Goal: Complete application form

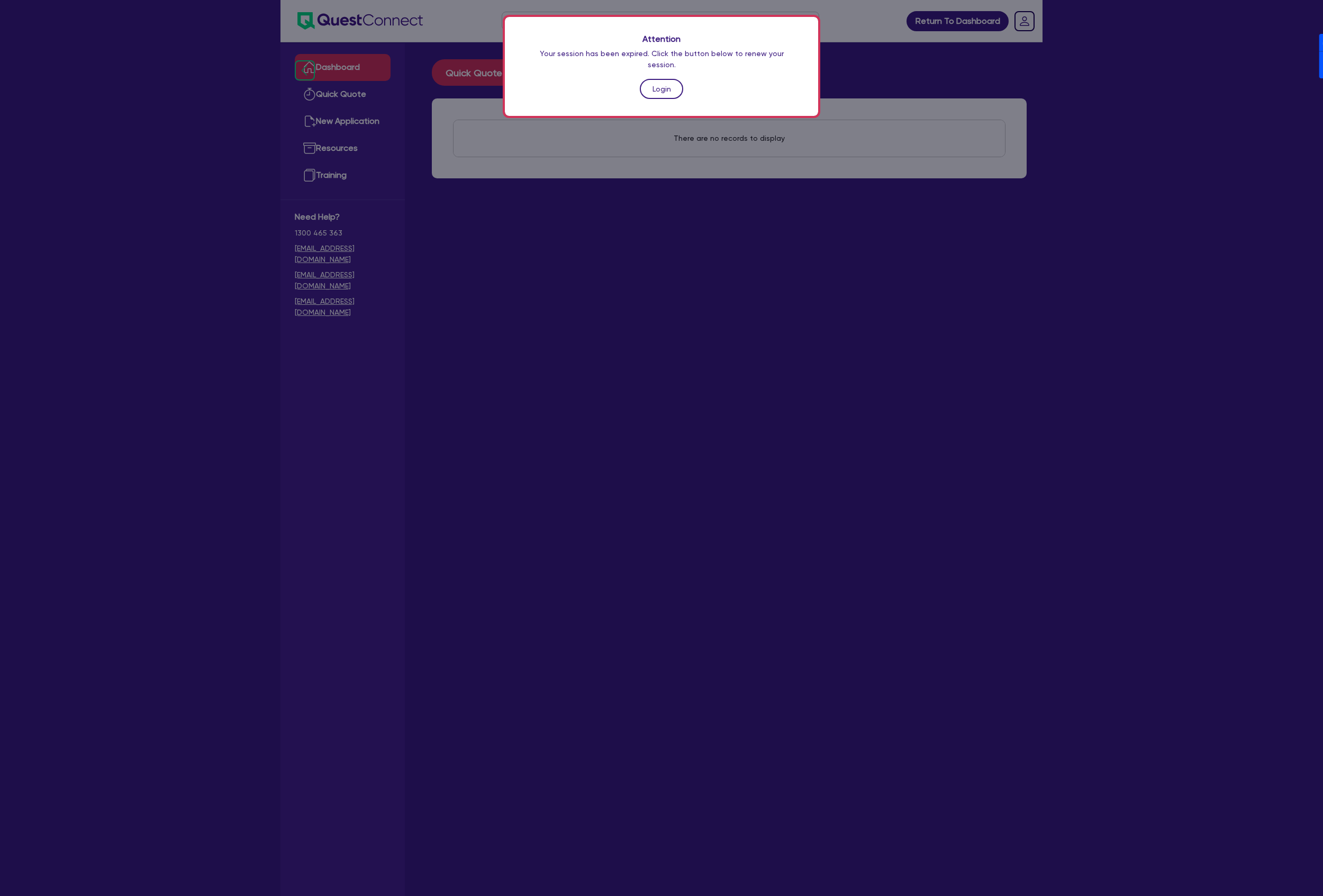
click at [660, 80] on link "Login" at bounding box center [661, 88] width 43 height 20
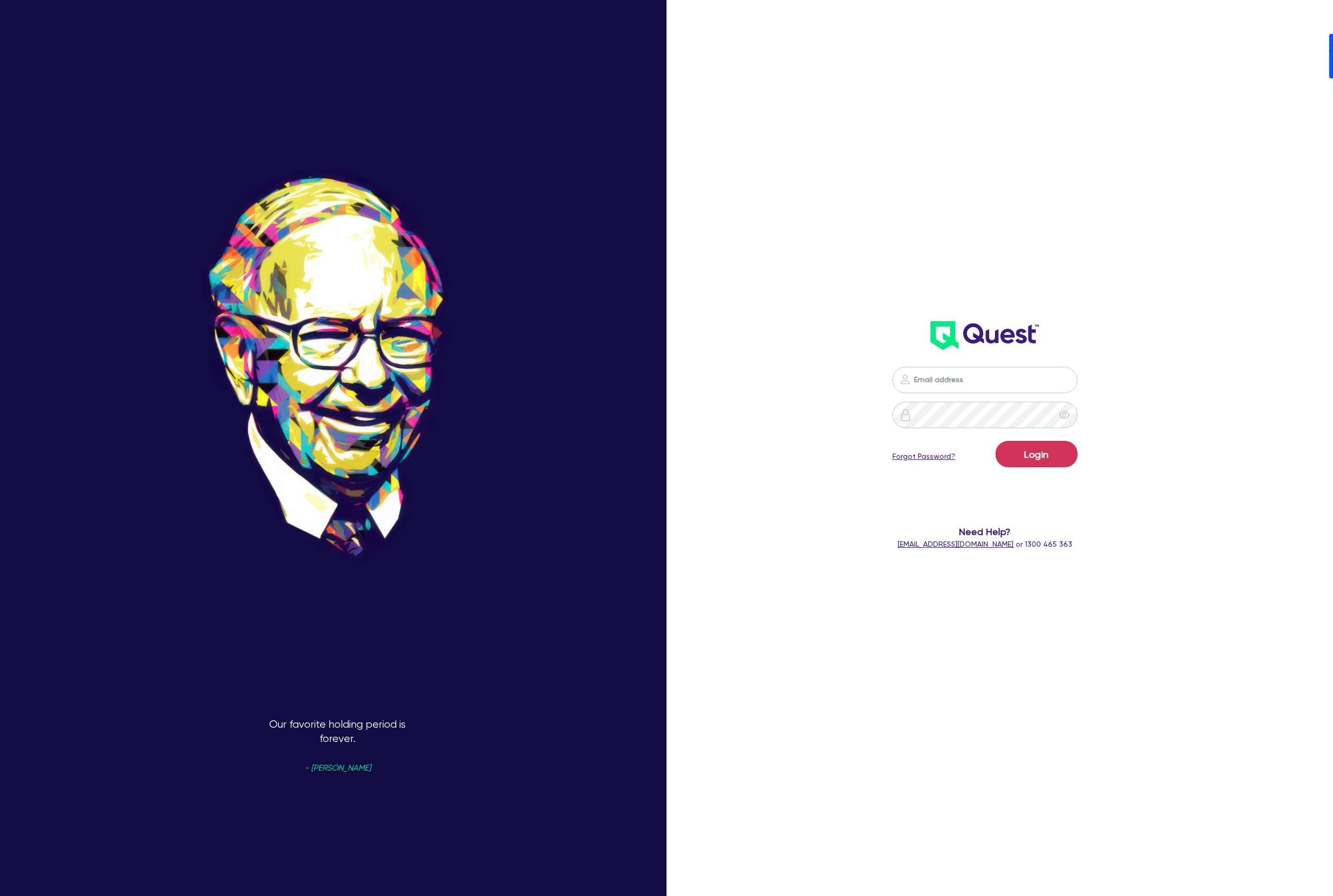
click at [1145, 339] on header at bounding box center [985, 335] width 390 height 42
click at [985, 396] on nordpass-icon at bounding box center [985, 396] width 0 height 0
click at [0, 895] on nordpass-autofill-portal at bounding box center [0, 896] width 0 height 0
type input "[PERSON_NAME][EMAIL_ADDRESS][DOMAIN_NAME]"
click at [1065, 458] on button "Login" at bounding box center [1036, 453] width 82 height 26
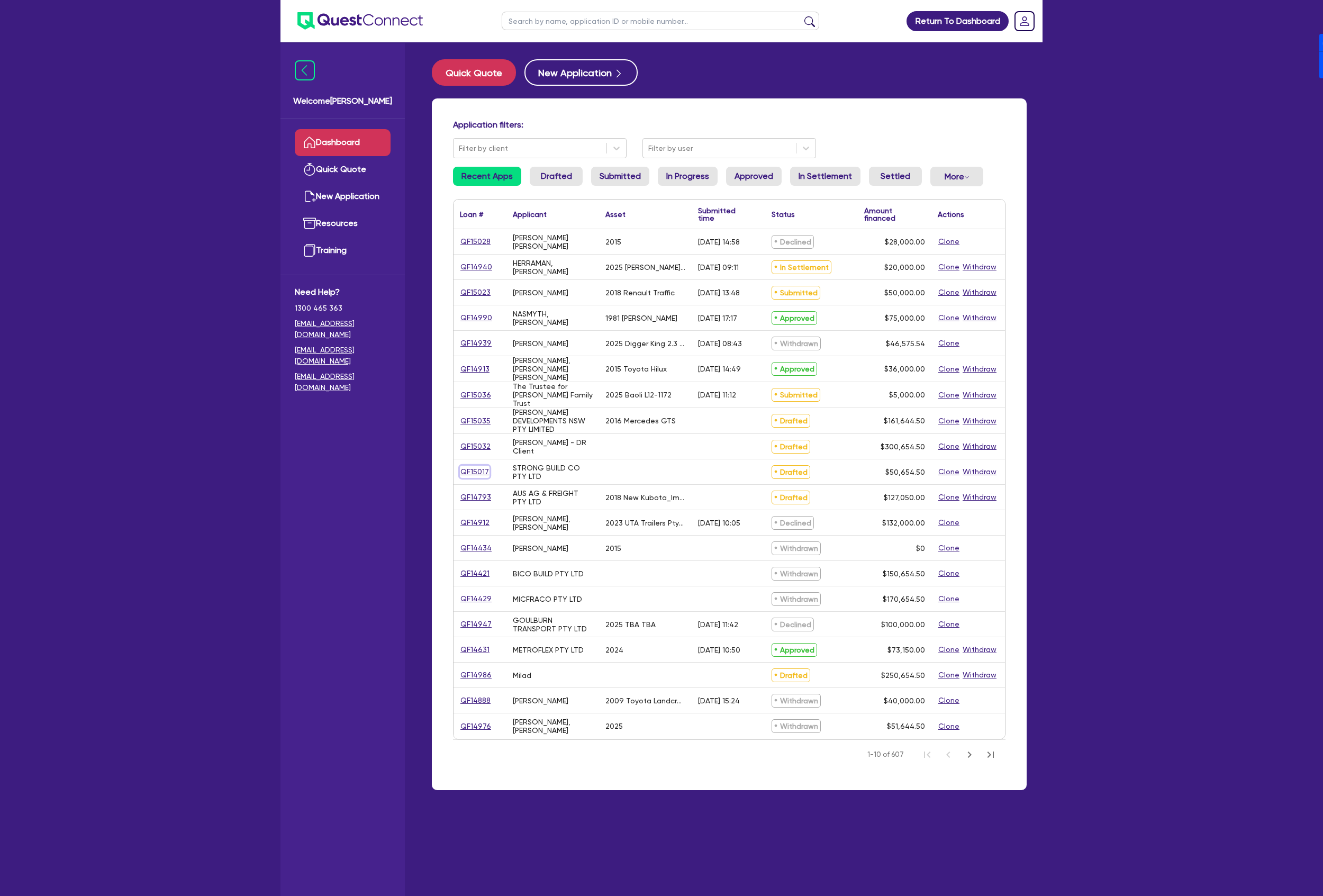
click at [483, 474] on link "QF15017" at bounding box center [474, 471] width 29 height 12
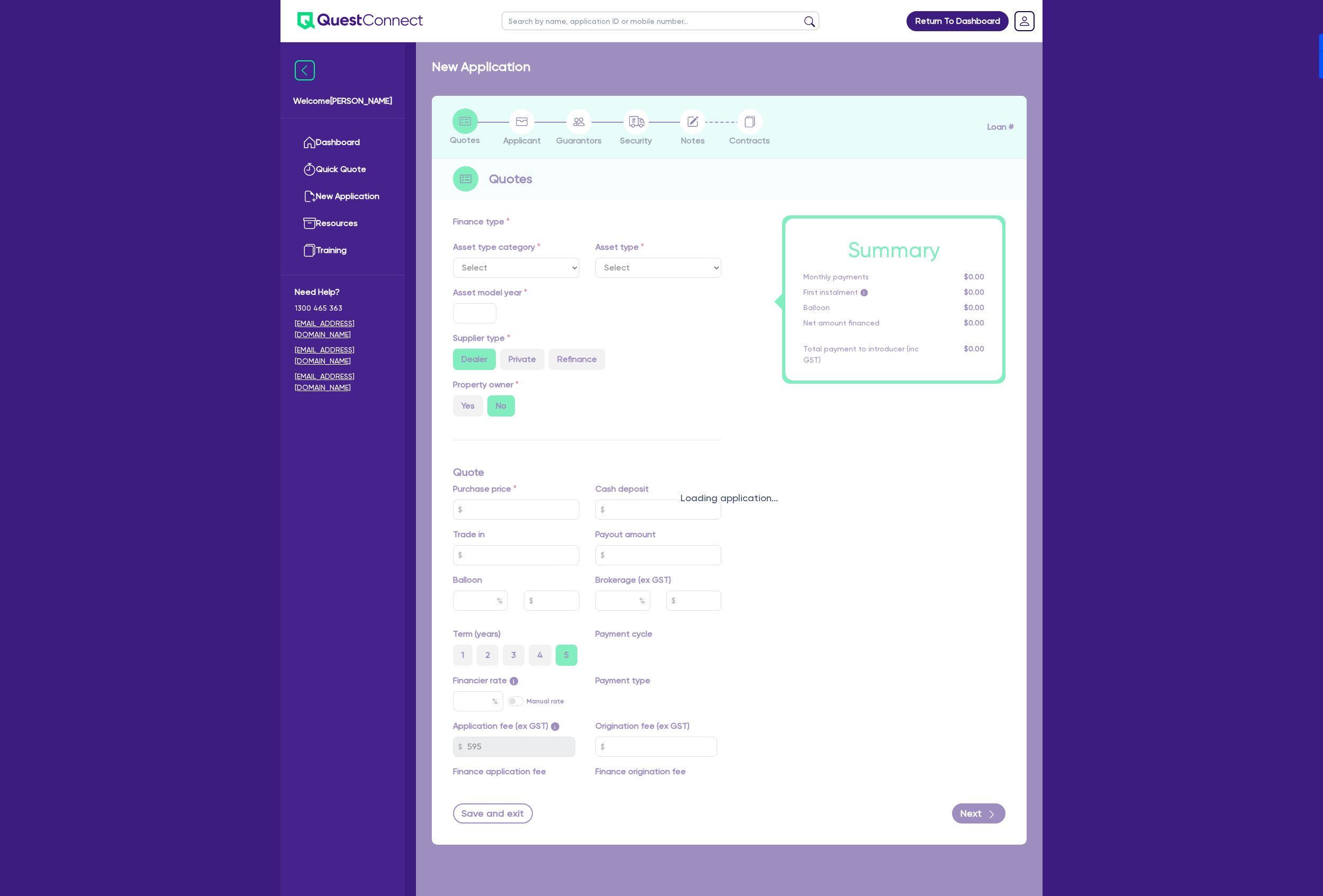
radio input "true"
type input "50,000"
type input "4"
type input "2,026.18"
type input "17"
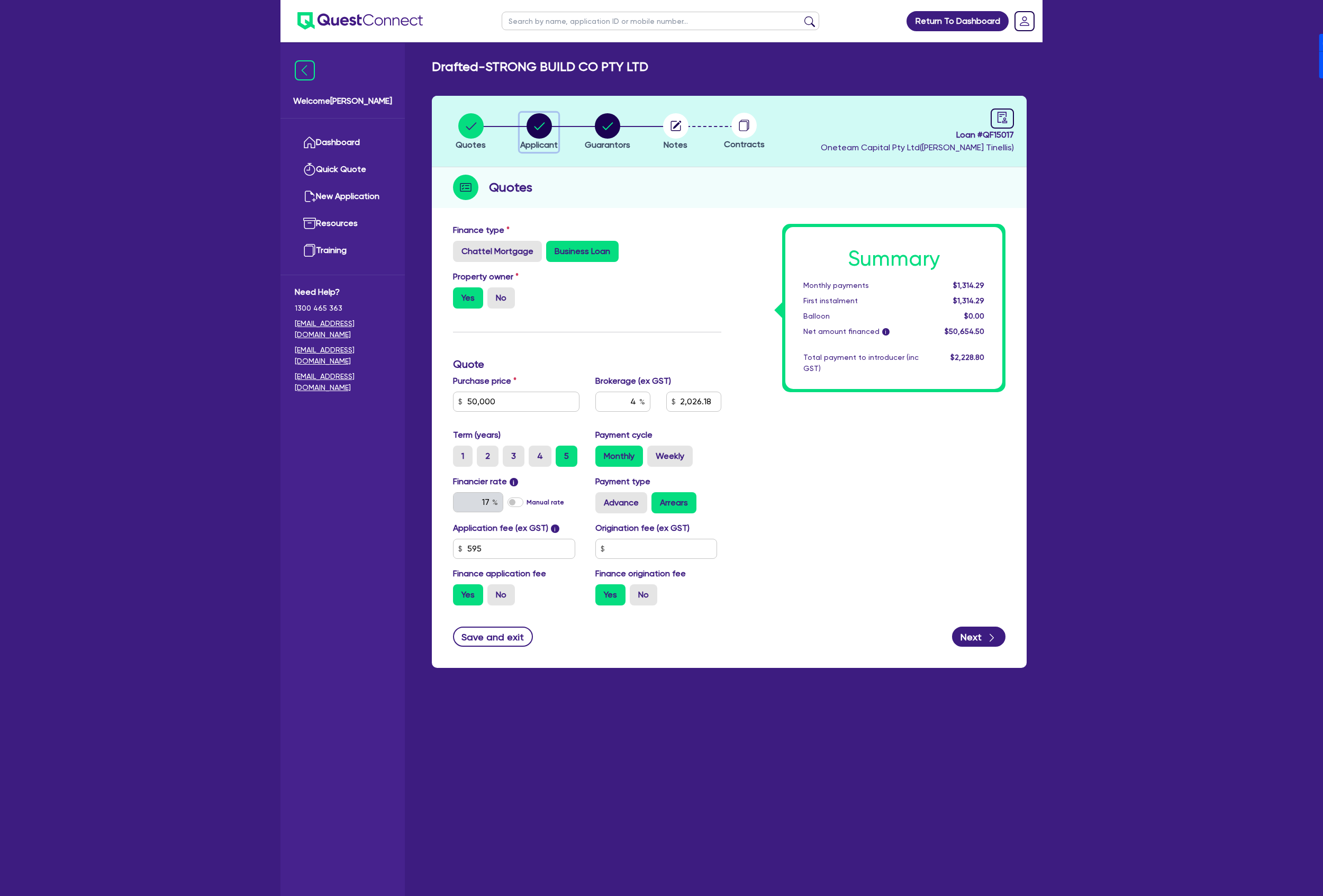
click at [538, 129] on icon "button" at bounding box center [538, 125] width 10 height 7
select select "COMPANY"
select select "ACCOMODATION_FOOD"
select select "HOTELS"
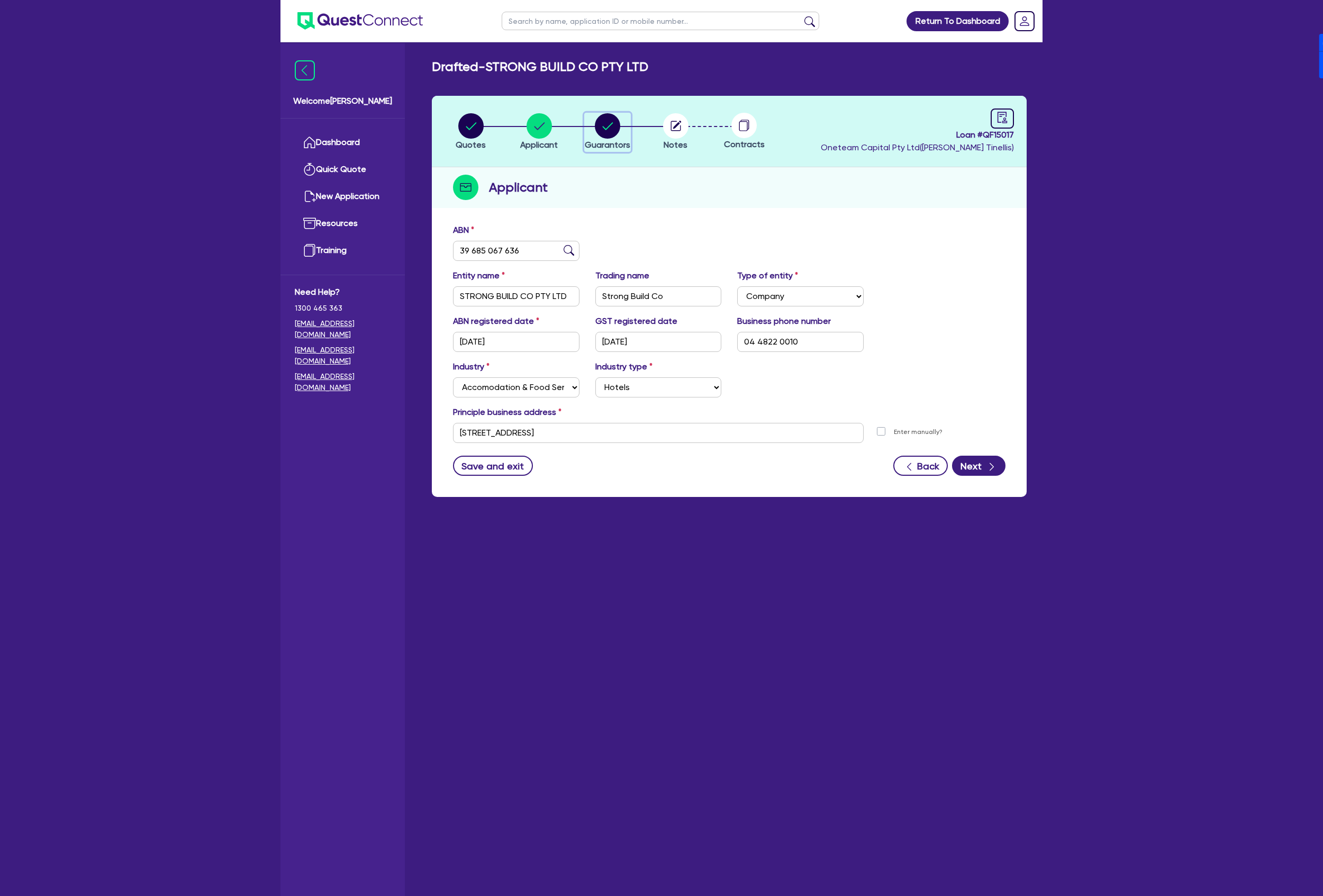
click at [610, 132] on circle "button" at bounding box center [608, 126] width 25 height 25
select select "MR"
select select "[GEOGRAPHIC_DATA]"
select select "SINGLE"
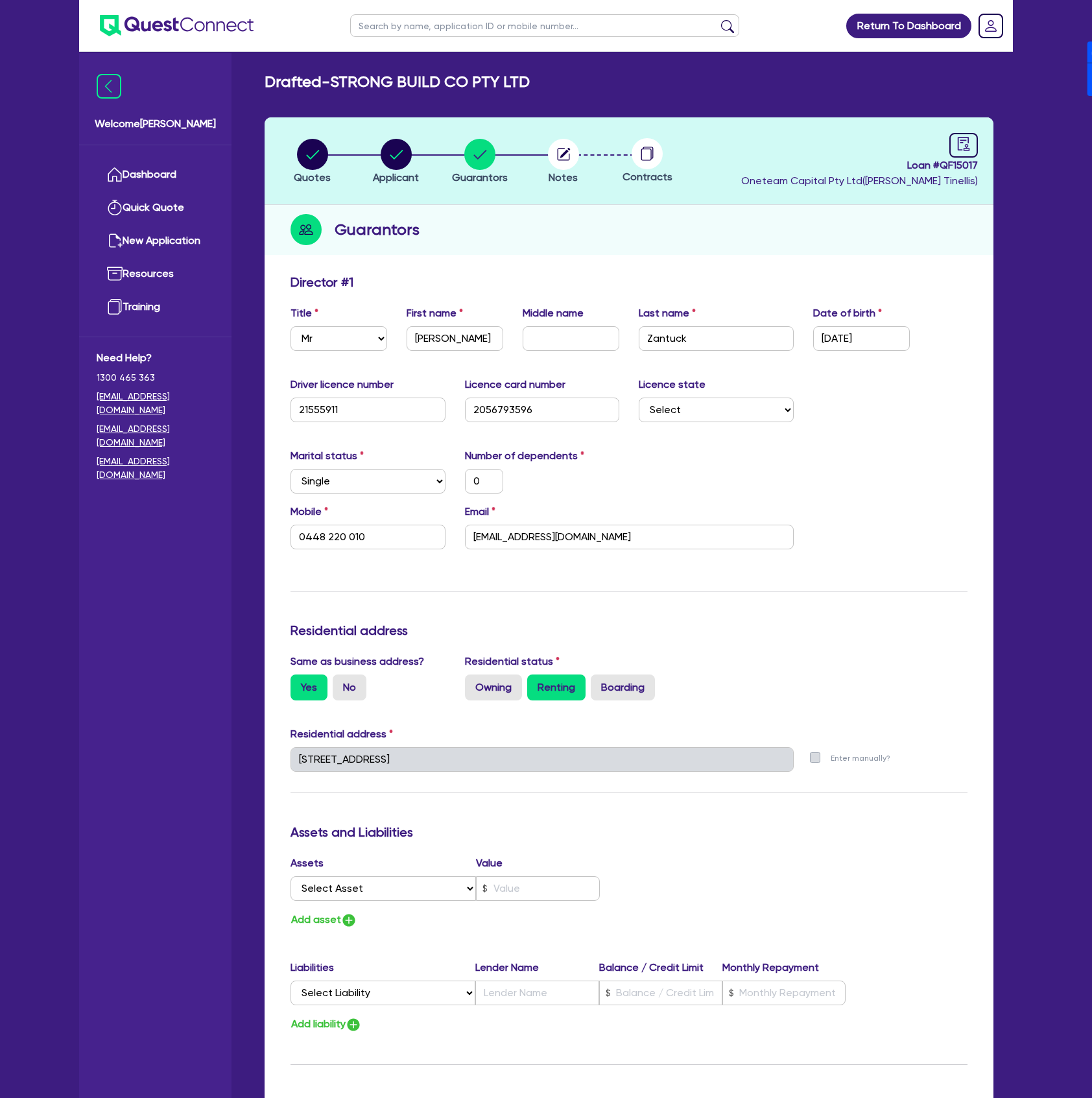
click at [654, 161] on circle at bounding box center [647, 153] width 31 height 31
click at [641, 146] on circle at bounding box center [647, 153] width 31 height 31
click at [967, 143] on icon "audit" at bounding box center [963, 143] width 15 height 15
select select "DRAFTED_NEW"
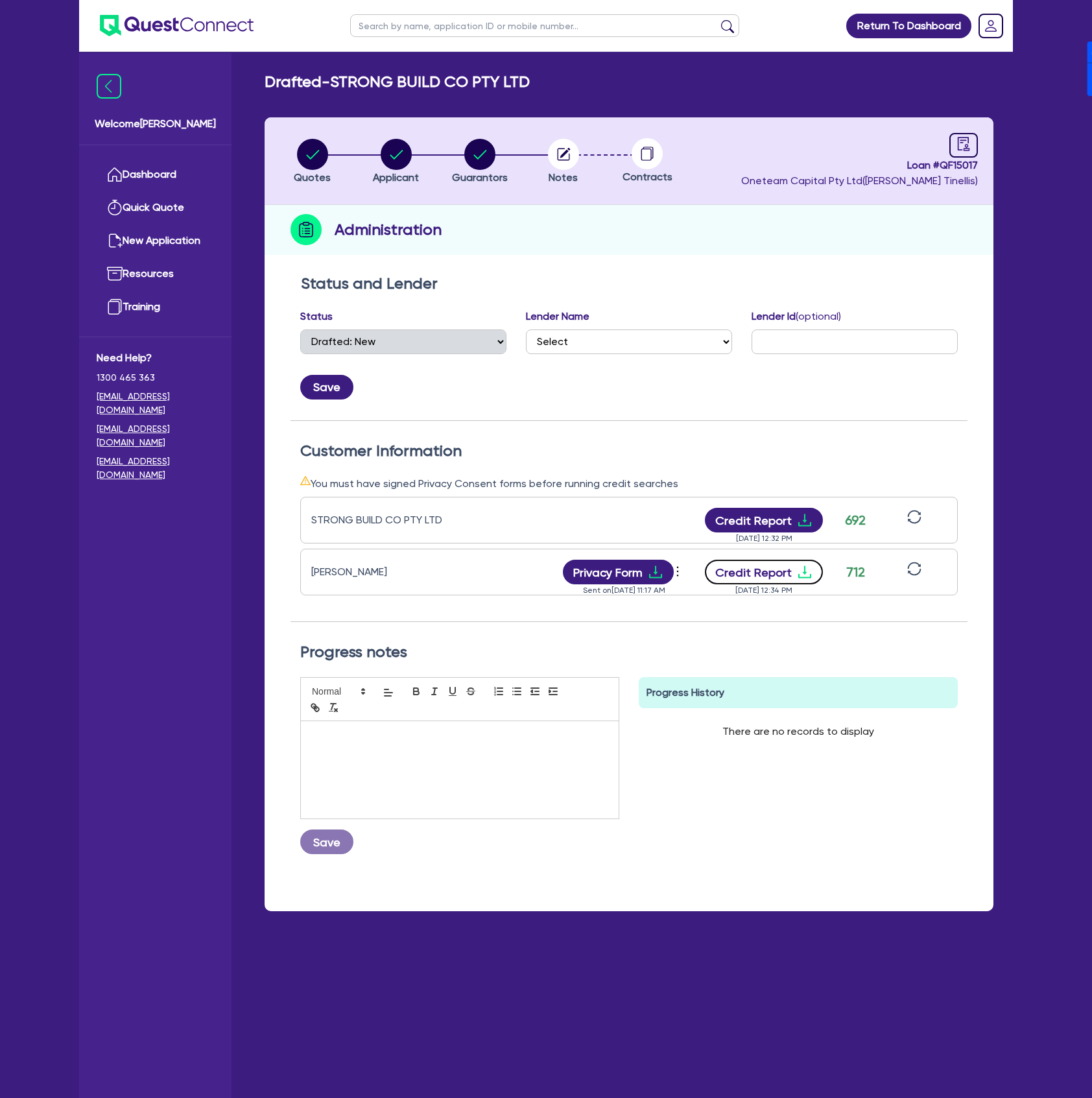
click at [762, 581] on button "Credit Report" at bounding box center [764, 571] width 119 height 24
click at [472, 141] on circle "button" at bounding box center [480, 154] width 31 height 31
select select "MR"
select select "[GEOGRAPHIC_DATA]"
select select "SINGLE"
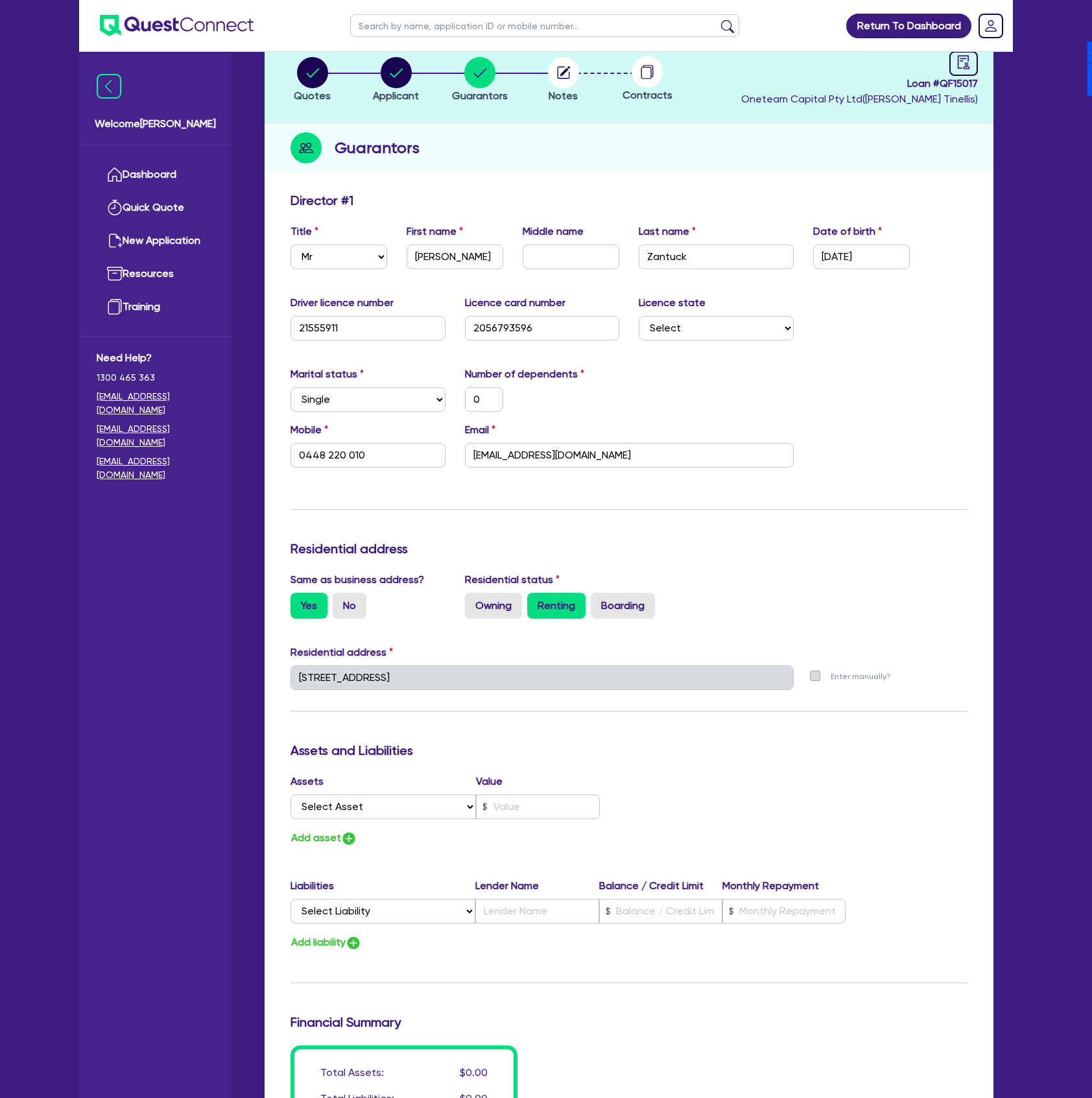
scroll to position [86, 0]
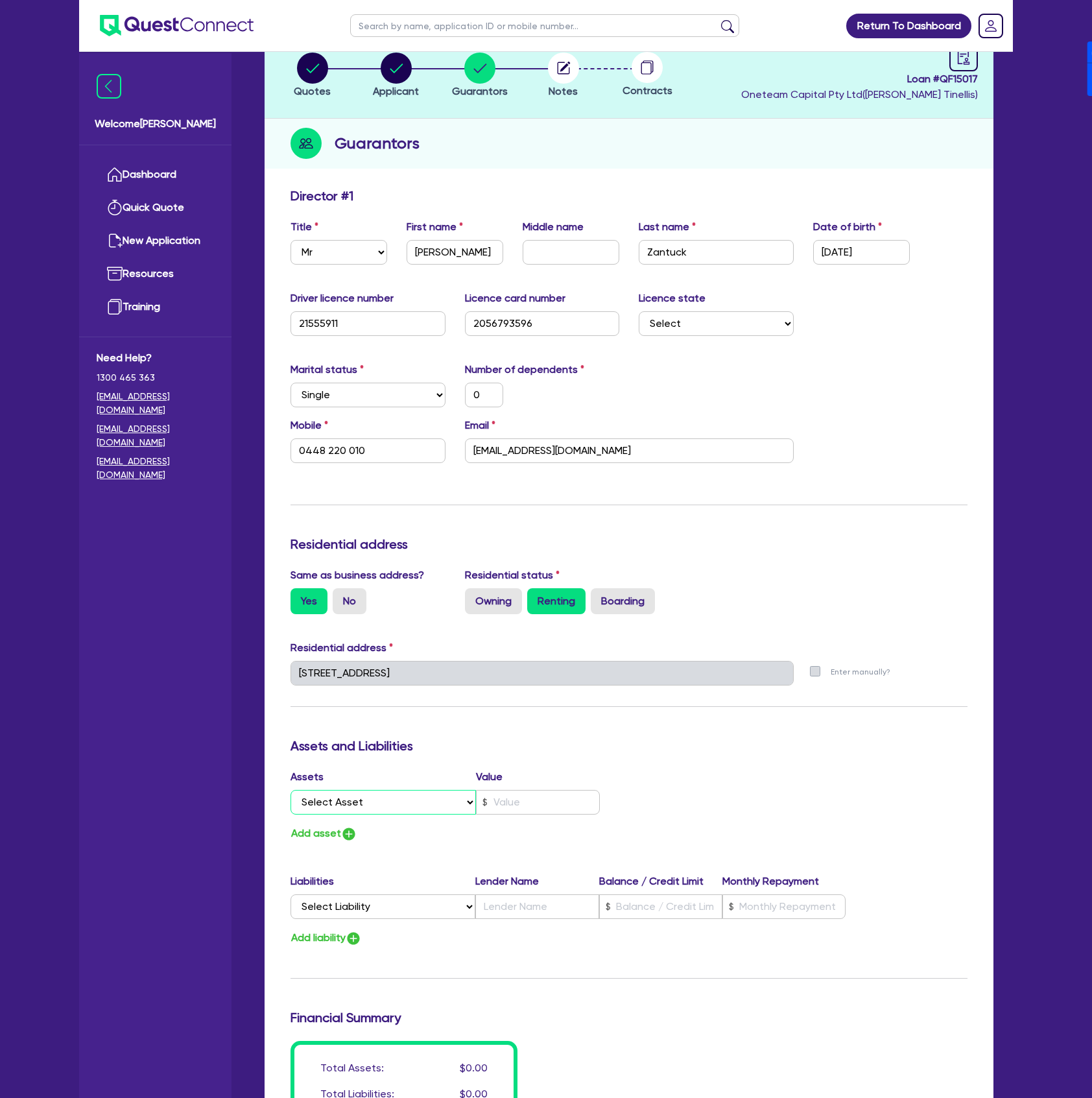
drag, startPoint x: 403, startPoint y: 800, endPoint x: 392, endPoint y: 810, distance: 14.9
click at [403, 800] on select "Select Asset Cash Property Investment property Vehicle Truck Trailer Equipment …" at bounding box center [384, 801] width 185 height 24
select select "PROPERTY"
click at [291, 790] on select "Select Asset Cash Property Investment property Vehicle Truck Trailer Equipment …" at bounding box center [384, 801] width 185 height 24
type input "0"
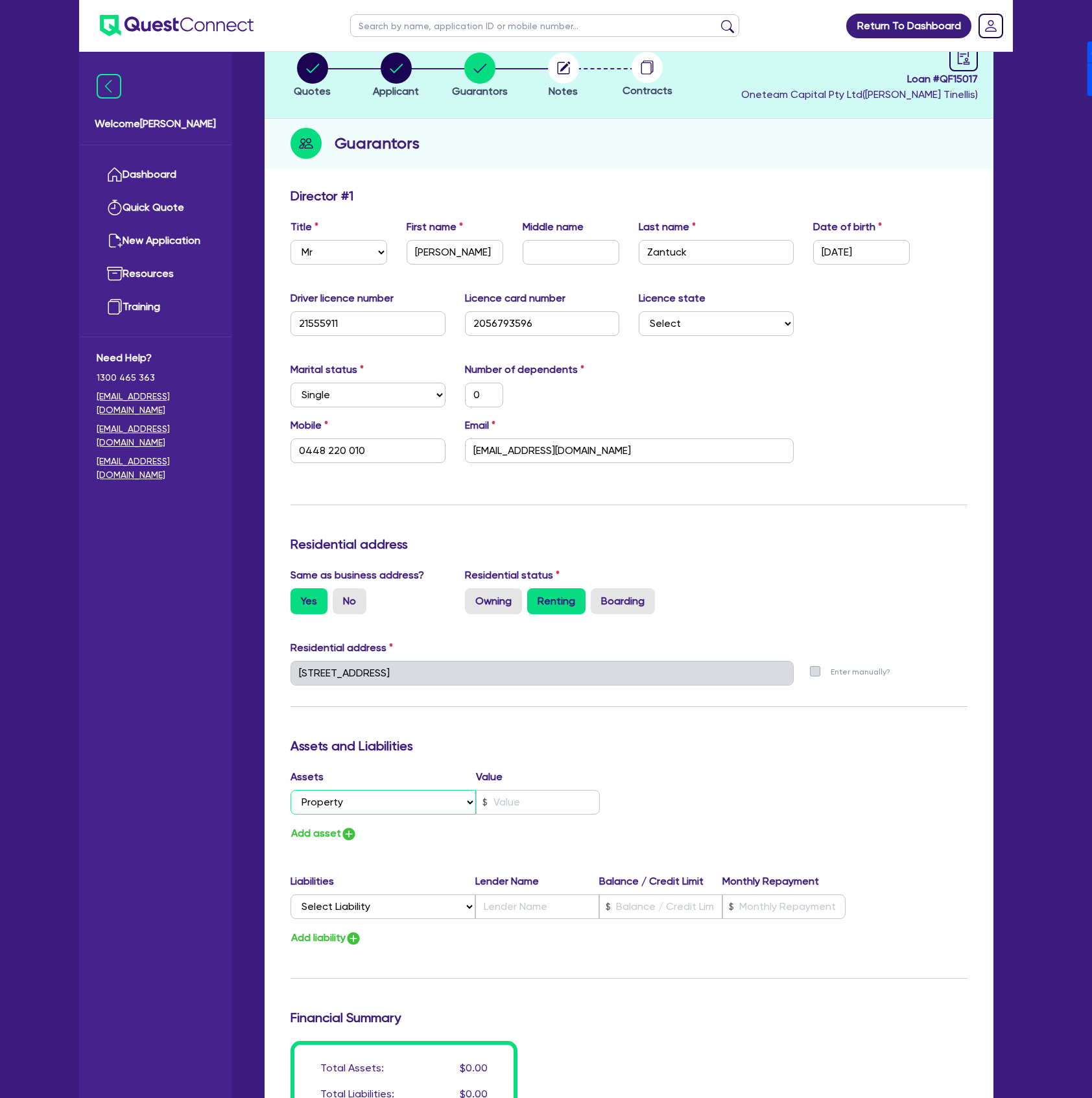
type input "0448 220 010"
click at [537, 812] on input "text" at bounding box center [538, 801] width 124 height 24
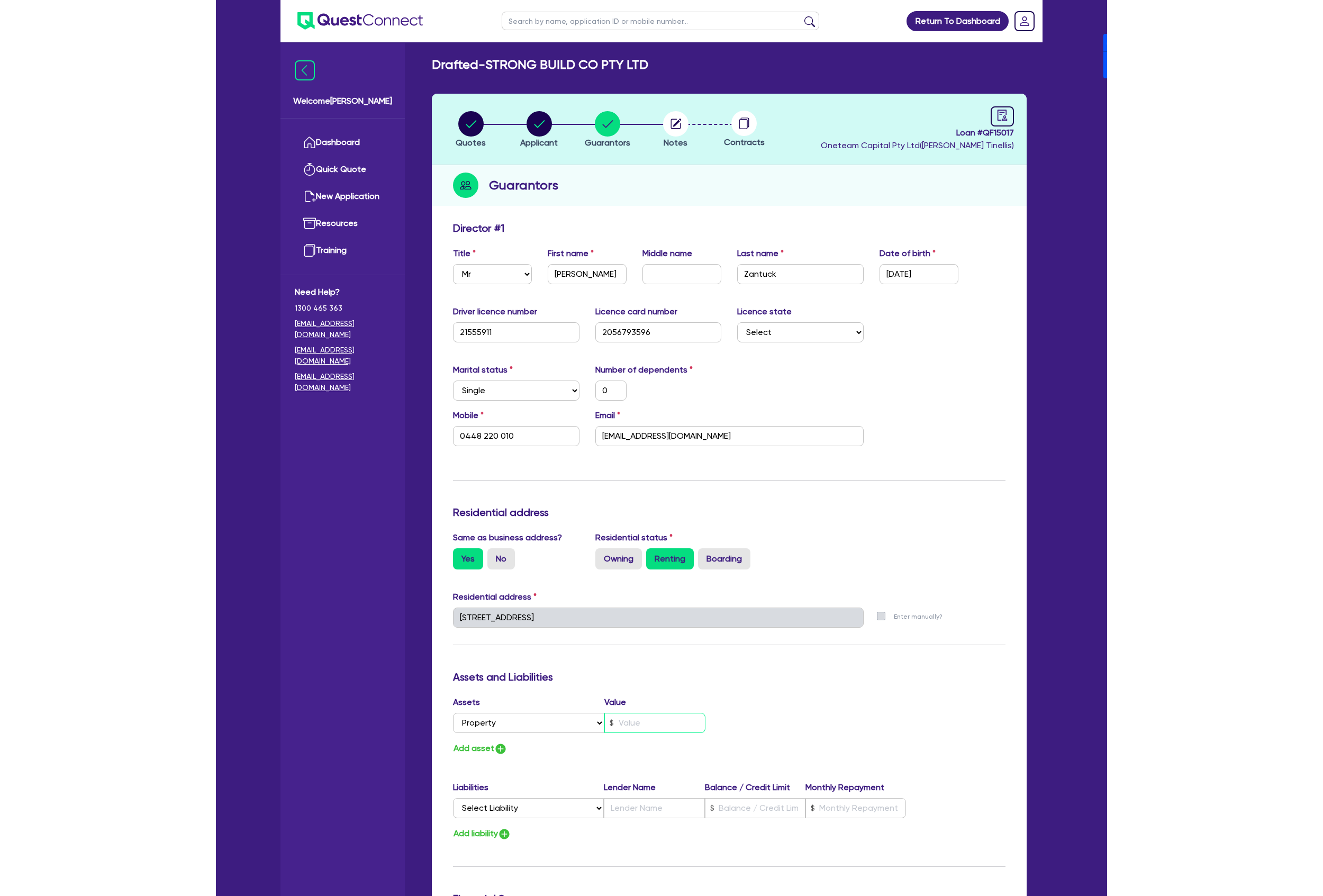
scroll to position [0, 0]
